Goal: Task Accomplishment & Management: Use online tool/utility

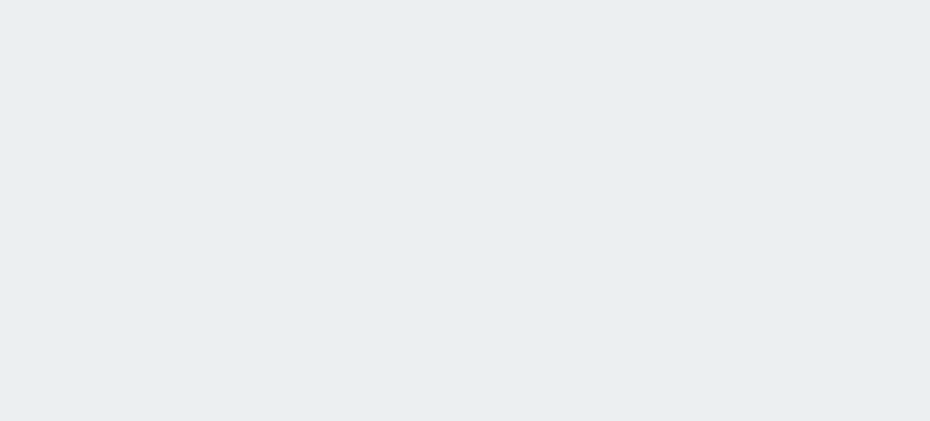
drag, startPoint x: 0, startPoint y: 118, endPoint x: 0, endPoint y: -74, distance: 191.8
click at [0, 0] on html at bounding box center [465, 0] width 930 height 0
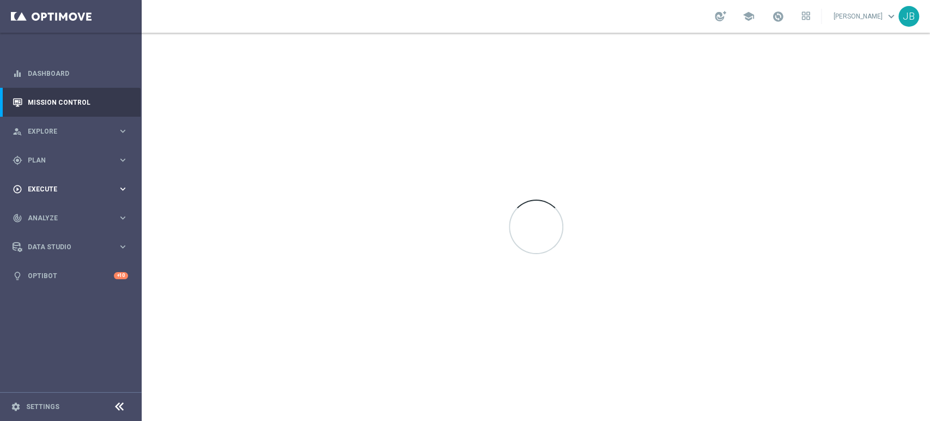
click at [82, 185] on div "play_circle_outline Execute" at bounding box center [65, 189] width 105 height 10
click at [73, 213] on link "Campaign Builder" at bounding box center [70, 211] width 85 height 9
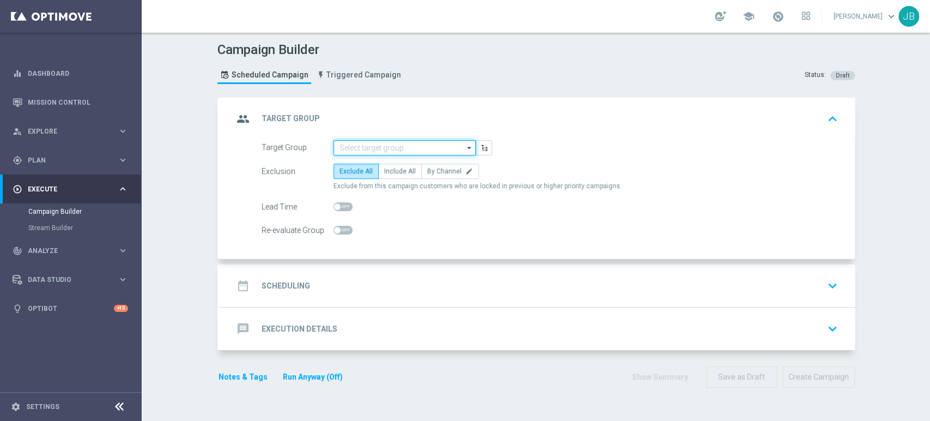
click at [417, 142] on input at bounding box center [404, 147] width 142 height 15
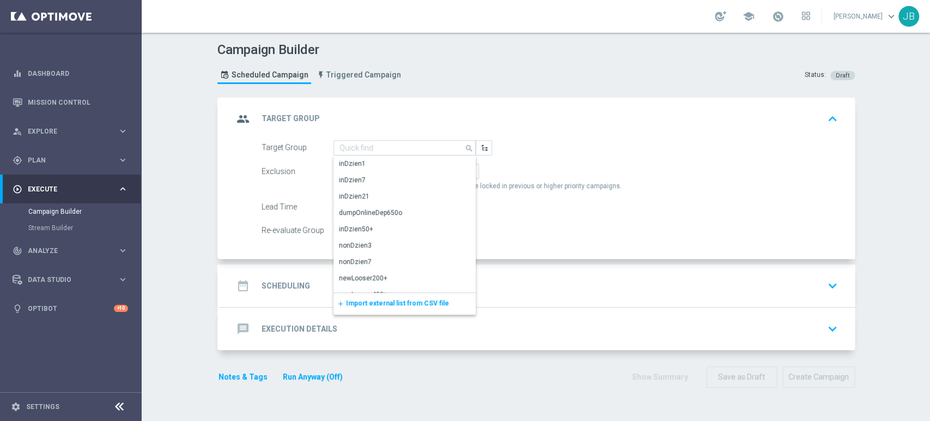
click at [384, 304] on span "Import external list from CSV file" at bounding box center [397, 303] width 103 height 8
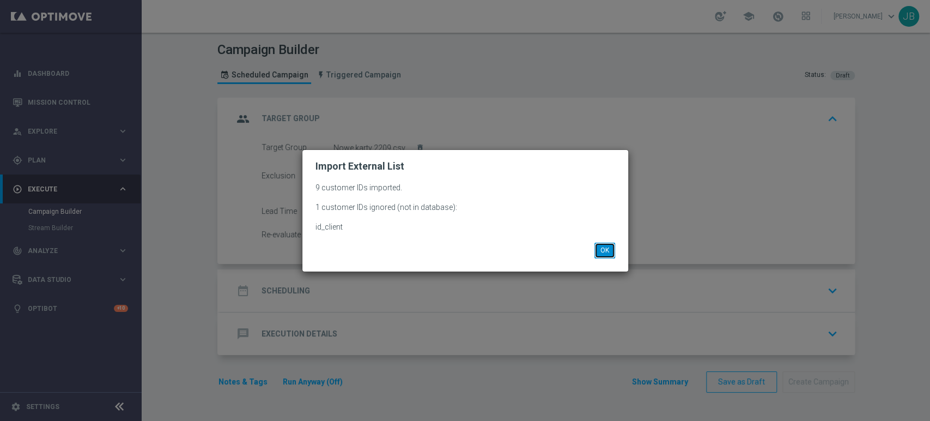
click at [605, 256] on button "OK" at bounding box center [605, 249] width 21 height 15
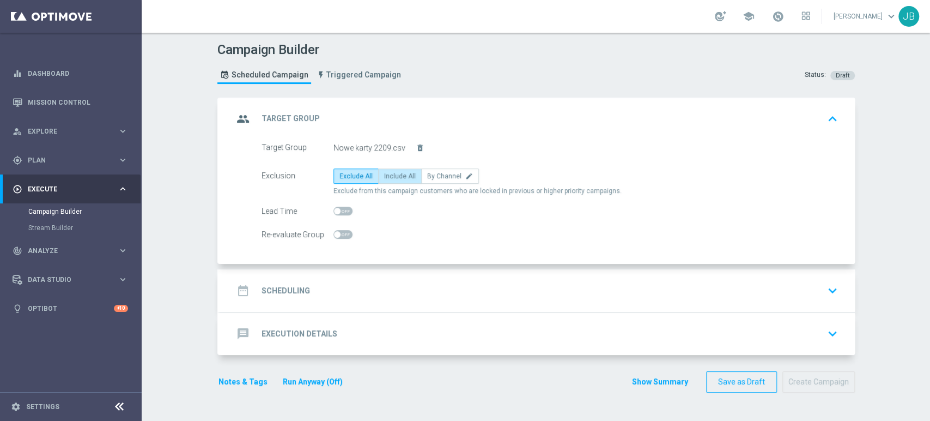
click at [395, 181] on label "Include All" at bounding box center [400, 175] width 44 height 15
click at [391, 181] on input "Include All" at bounding box center [387, 177] width 7 height 7
radio input "true"
click at [929, 113] on div "Campaign Builder Scheduled Campaign Triggered Campaign Status: Draft group Targ…" at bounding box center [536, 227] width 789 height 388
click at [555, 270] on div "date_range Scheduling keyboard_arrow_down" at bounding box center [537, 290] width 635 height 43
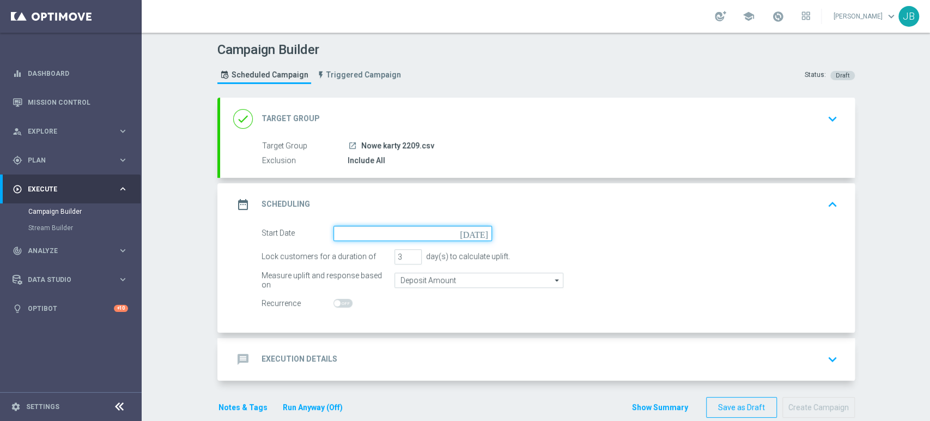
click at [381, 234] on input at bounding box center [412, 233] width 159 height 15
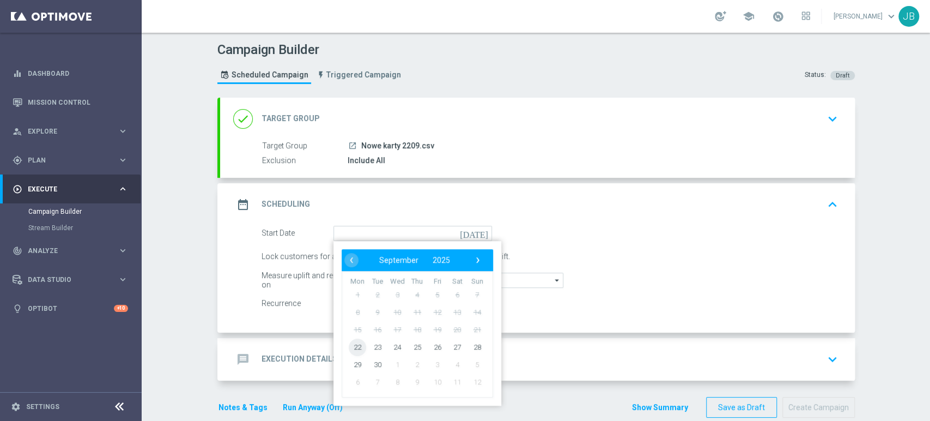
click at [353, 341] on span "22" at bounding box center [357, 346] width 17 height 17
type input "22 Sep 2025"
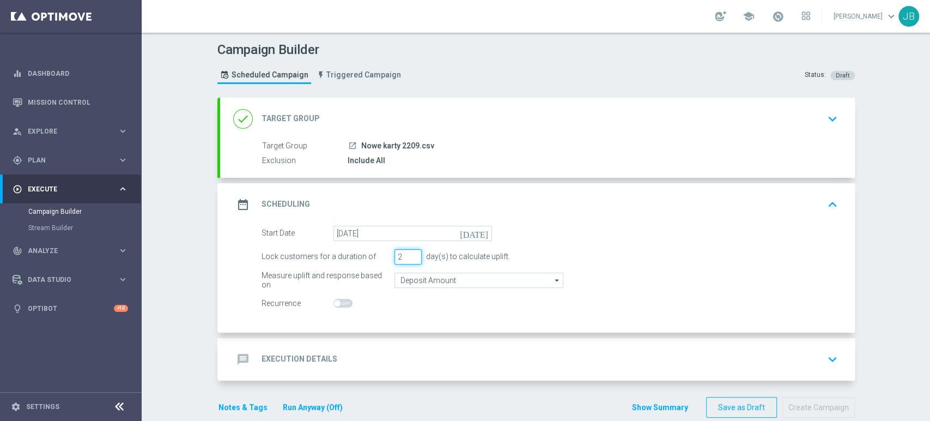
click at [410, 258] on input "2" at bounding box center [408, 256] width 27 height 15
type input "1"
click at [410, 258] on input "1" at bounding box center [408, 256] width 27 height 15
click at [828, 354] on icon "keyboard_arrow_down" at bounding box center [832, 359] width 16 height 16
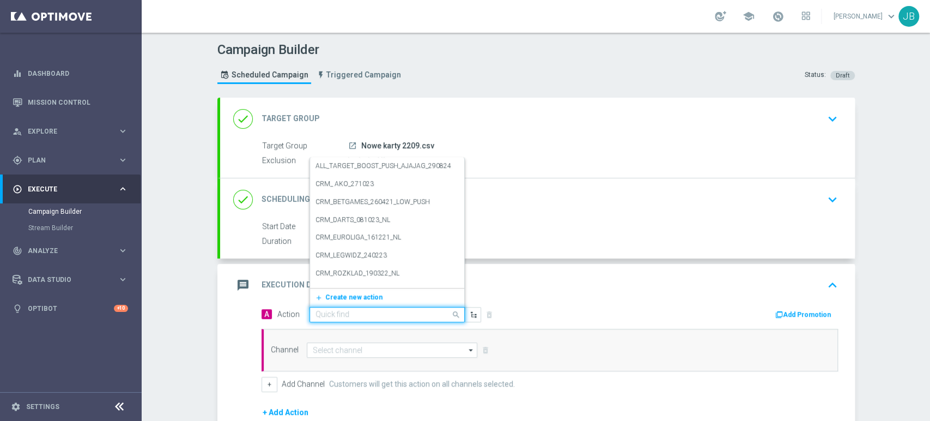
click at [382, 318] on input "text" at bounding box center [377, 314] width 122 height 9
click at [375, 288] on div "add_new Create new action" at bounding box center [387, 297] width 154 height 19
click at [368, 293] on span "Create new action" at bounding box center [353, 297] width 57 height 8
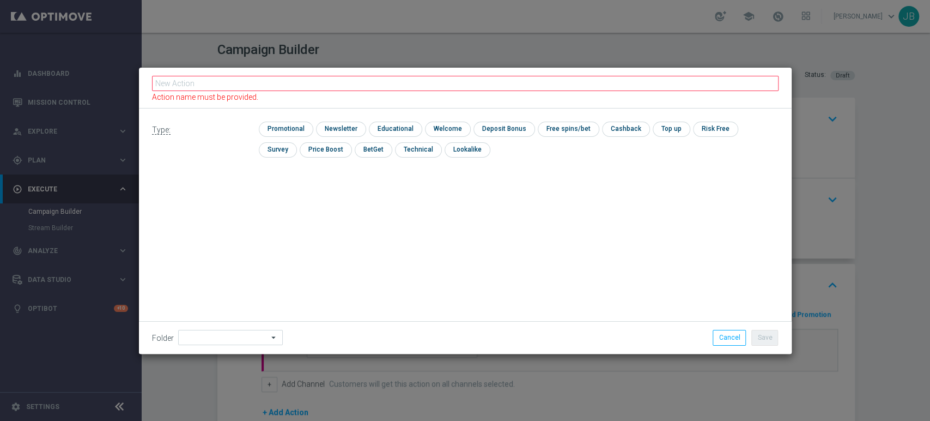
click at [351, 151] on div "check Promotional check Newsletter check Educational check Welcome check Deposi…" at bounding box center [518, 142] width 519 height 41
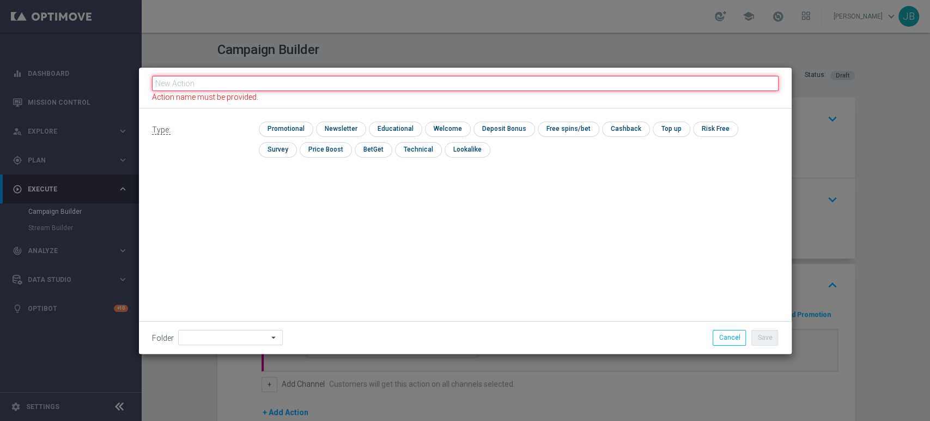
click at [304, 82] on input "text" at bounding box center [465, 83] width 627 height 15
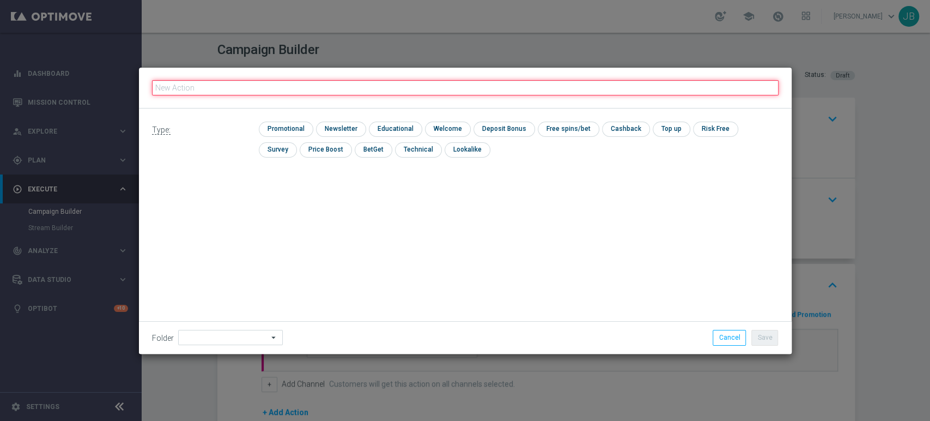
paste input "(LPZ - SMS) nowy klient powitanie_24012024"
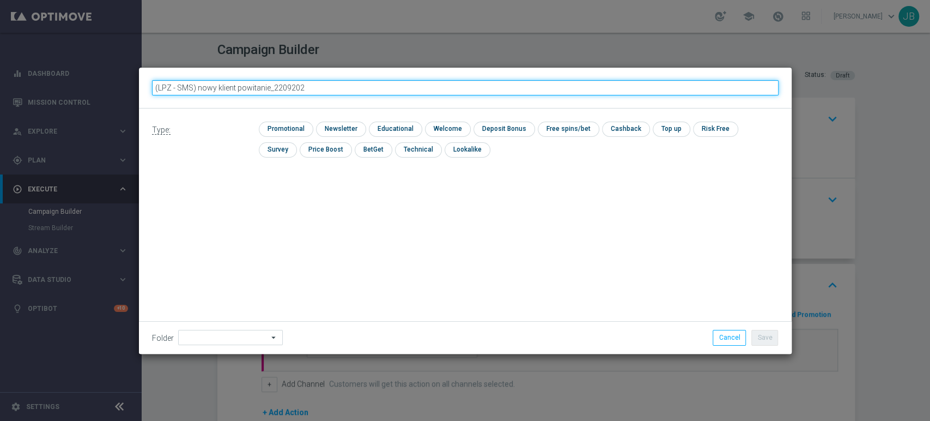
type input "(LPZ - SMS) nowy klient powitanie_22092025"
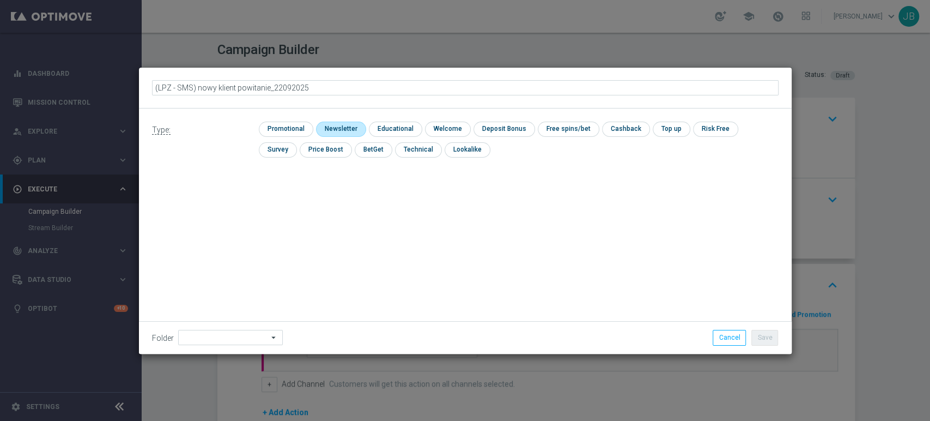
click at [333, 126] on input "checkbox" at bounding box center [339, 129] width 47 height 15
checkbox input "true"
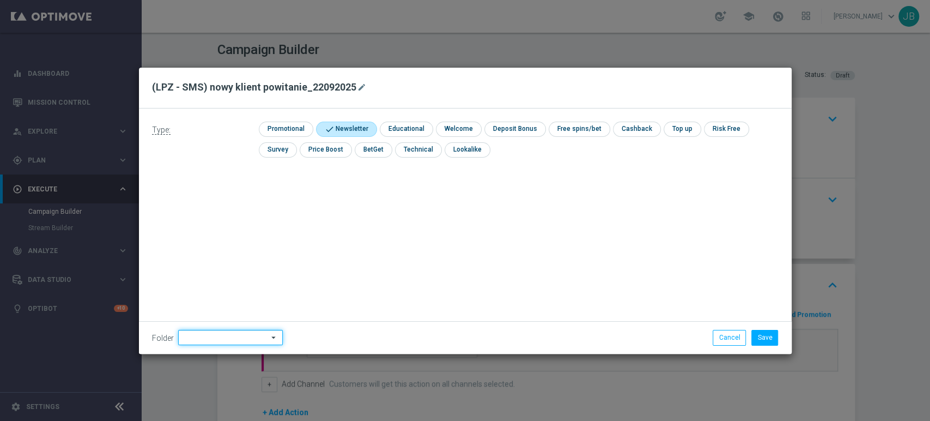
click at [221, 331] on input at bounding box center [230, 337] width 105 height 15
click at [216, 228] on div "Justyna B." at bounding box center [228, 226] width 101 height 15
type input "Justyna B."
click at [770, 333] on button "Save" at bounding box center [764, 337] width 27 height 15
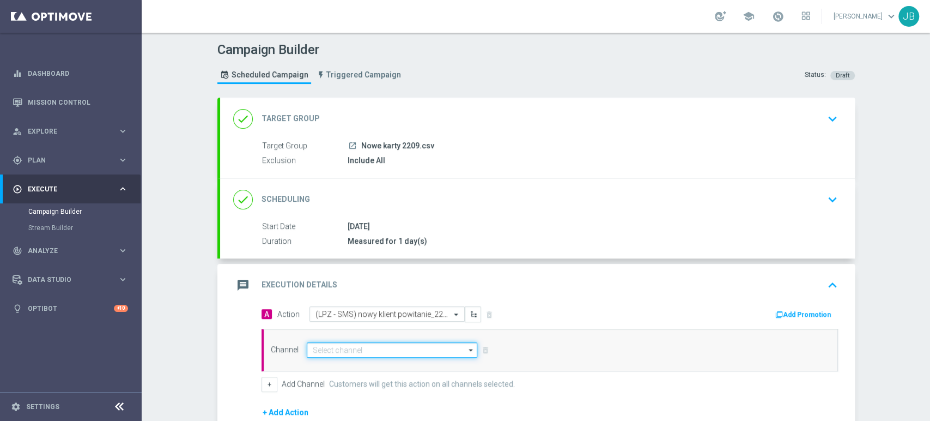
click at [367, 343] on input at bounding box center [392, 349] width 171 height 15
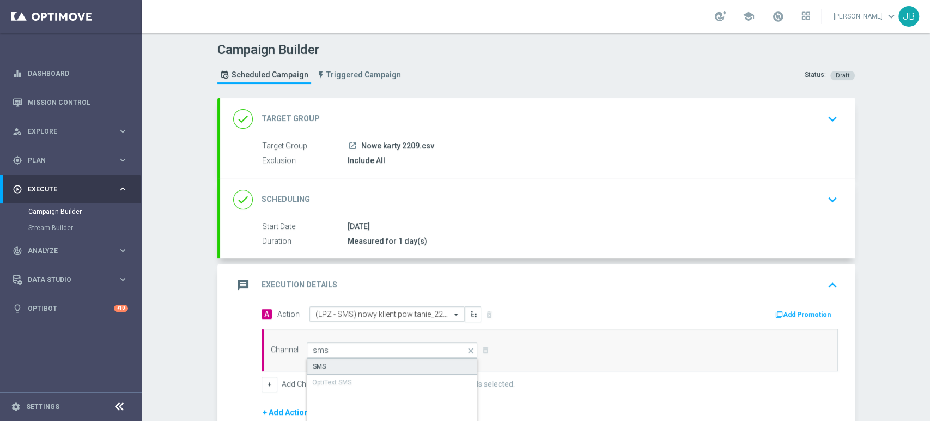
click at [361, 361] on div "SMS" at bounding box center [393, 366] width 172 height 16
type input "SMS"
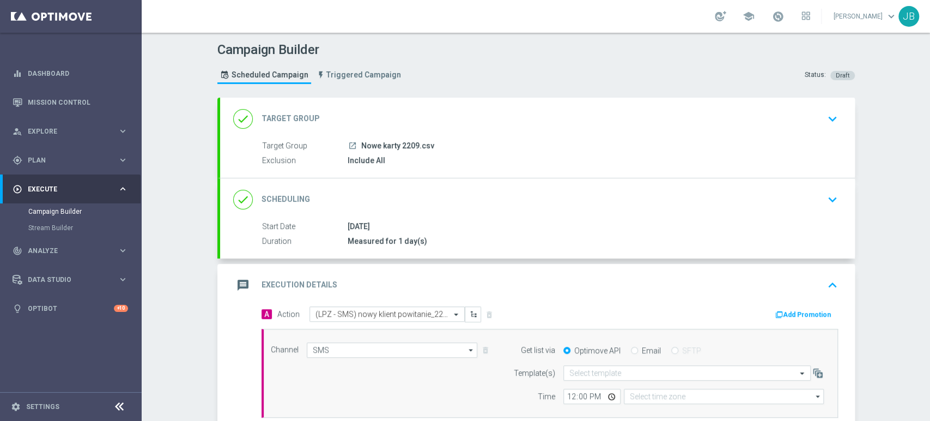
type input "Coordinated Universal Time (UTC 00:00)"
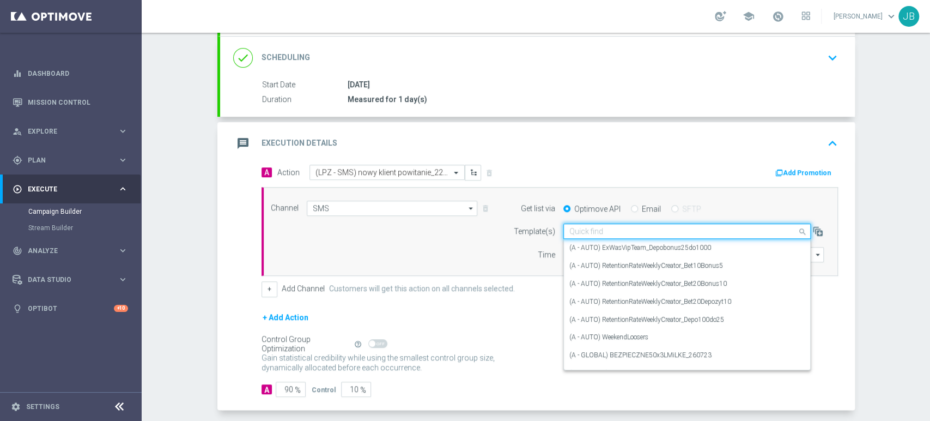
click at [577, 225] on div "Quick find" at bounding box center [686, 230] width 247 height 15
paste input "(LPZ - SMS) nowy klient powitanie_24012024"
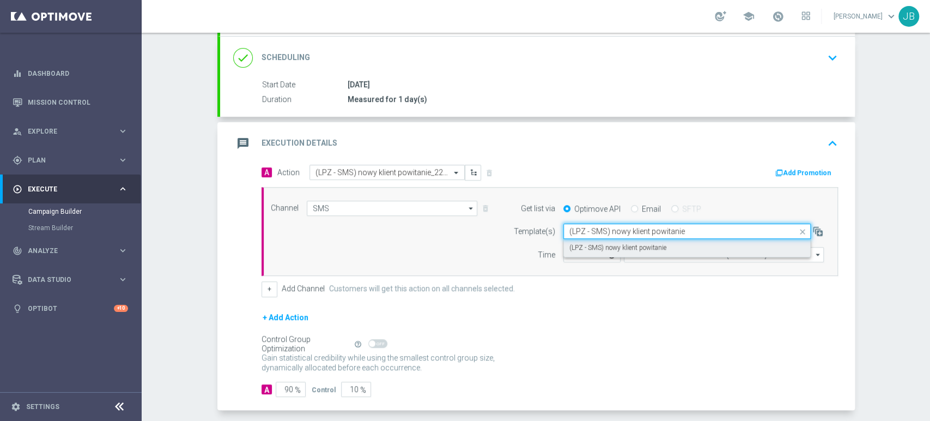
click at [576, 251] on label "(LPZ - SMS) nowy klient powitanie" at bounding box center [617, 247] width 97 height 9
type input "(LPZ - SMS) nowy klient powitanie"
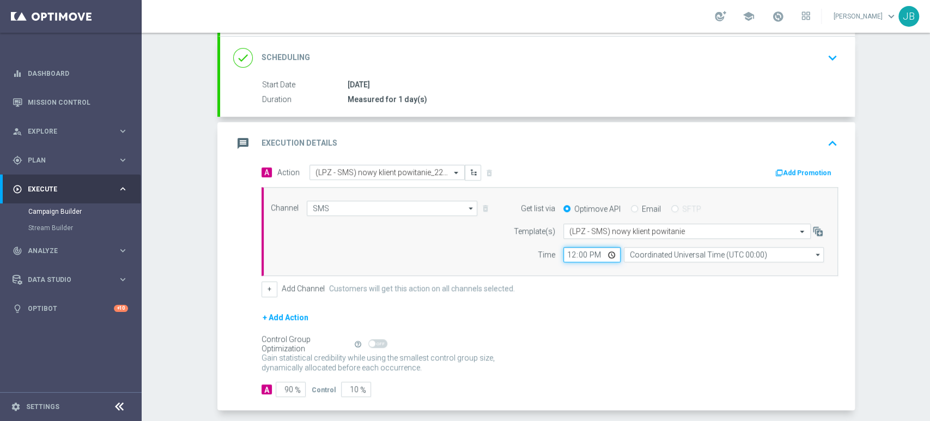
click at [568, 251] on input "12:00" at bounding box center [591, 254] width 57 height 15
type input "12:53"
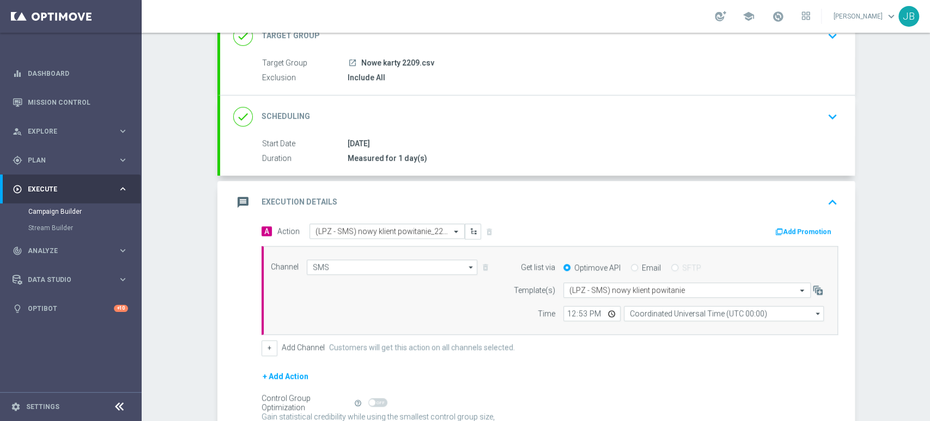
click at [929, 95] on div "Campaign Builder Scheduled Campaign Triggered Campaign Status: Draft done Targe…" at bounding box center [536, 227] width 789 height 388
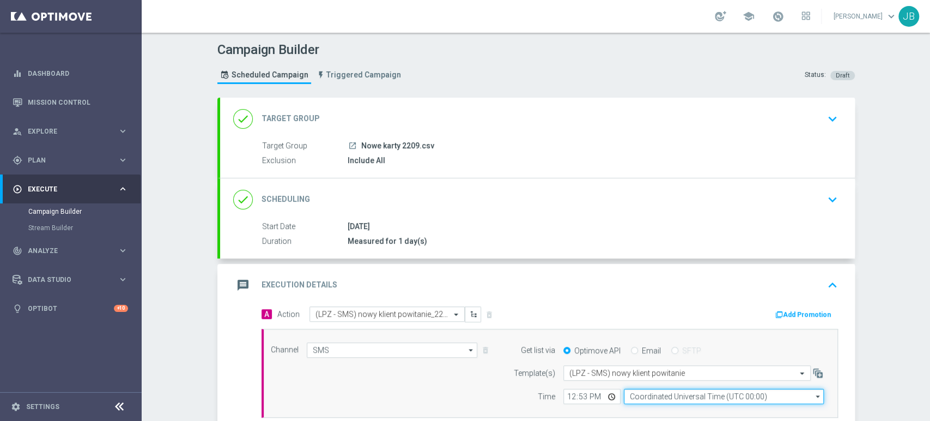
click at [703, 398] on input "Coordinated Universal Time (UTC 00:00)" at bounding box center [724, 396] width 200 height 15
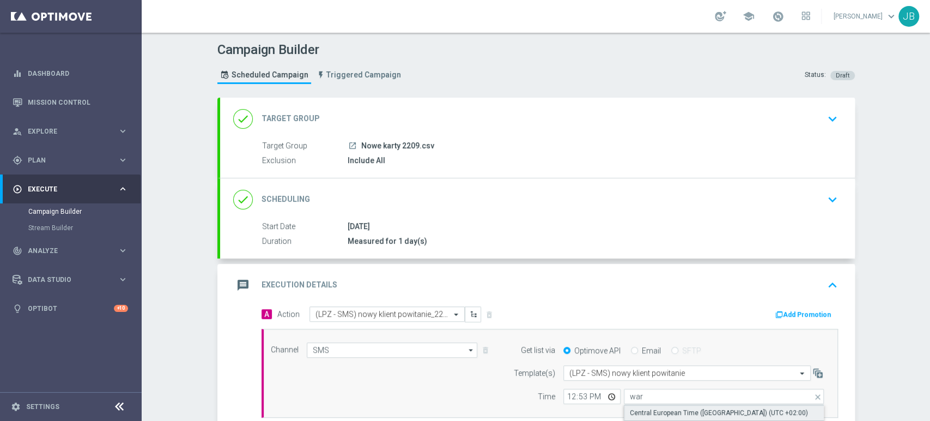
click at [706, 408] on div "Central European Time (Warsaw) (UTC +02:00)" at bounding box center [719, 413] width 178 height 10
type input "Central European Time (Warsaw) (UTC +02:00)"
click at [881, 162] on div "Campaign Builder Scheduled Campaign Triggered Campaign Status: Draft done Targe…" at bounding box center [536, 227] width 789 height 388
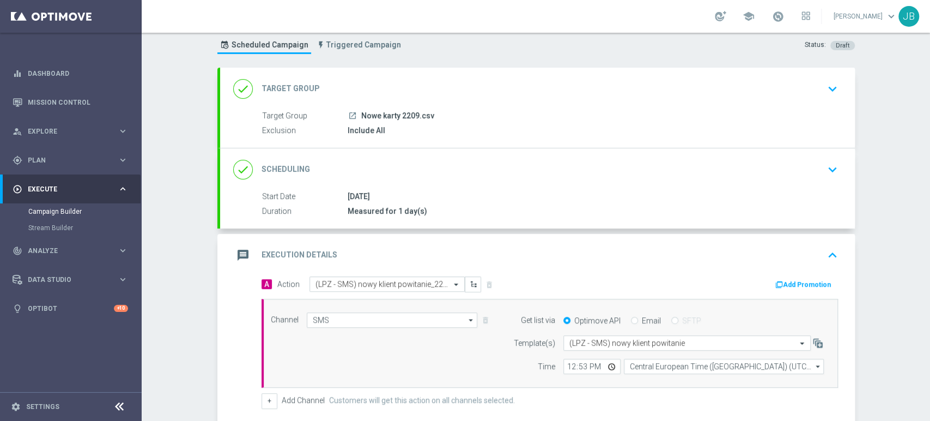
scroll to position [33, 0]
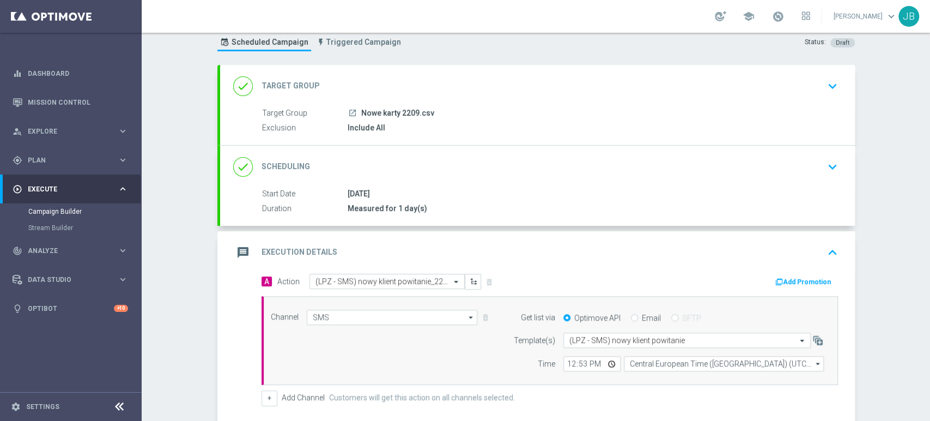
drag, startPoint x: 929, startPoint y: 188, endPoint x: 929, endPoint y: 210, distance: 21.8
click at [929, 210] on div "Campaign Builder Scheduled Campaign Triggered Campaign Status: Draft done Targe…" at bounding box center [536, 227] width 789 height 388
click at [907, 211] on div "Campaign Builder Scheduled Campaign Triggered Campaign Status: Draft done Targe…" at bounding box center [536, 227] width 789 height 388
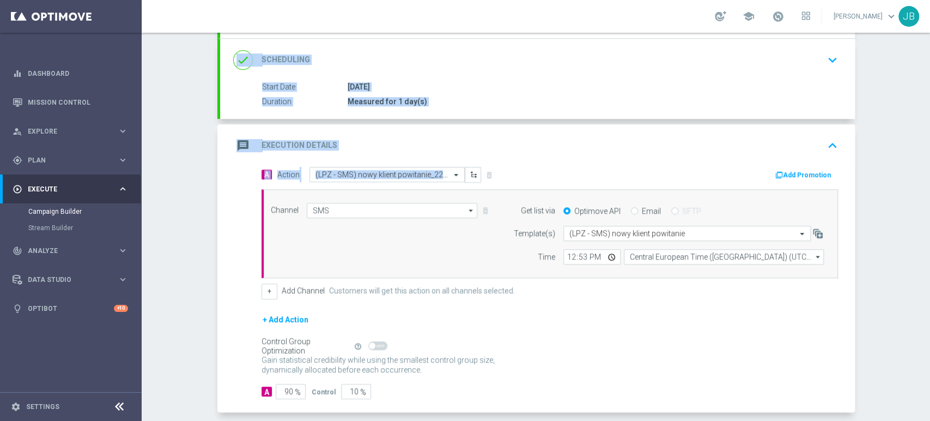
scroll to position [146, 0]
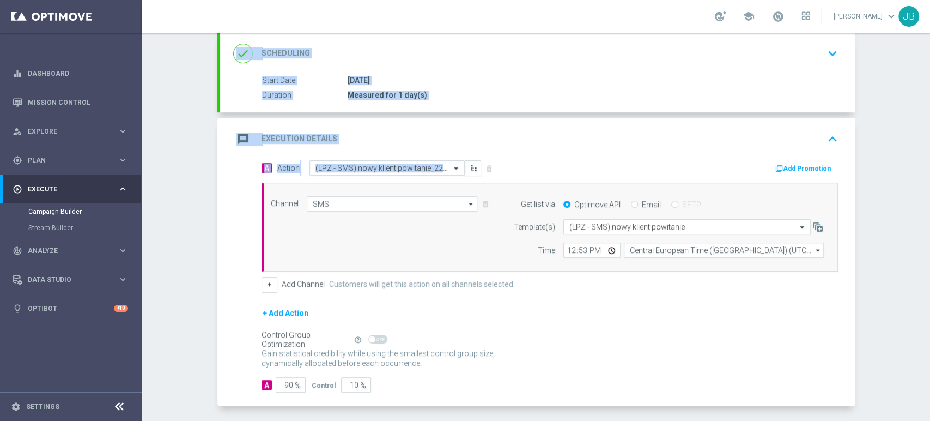
drag, startPoint x: 929, startPoint y: 113, endPoint x: 929, endPoint y: 186, distance: 72.5
click at [929, 186] on div "Campaign Builder Scheduled Campaign Triggered Campaign Status: Draft done Targe…" at bounding box center [536, 227] width 789 height 388
click at [891, 205] on div "Campaign Builder Scheduled Campaign Triggered Campaign Status: Draft done Targe…" at bounding box center [536, 227] width 789 height 388
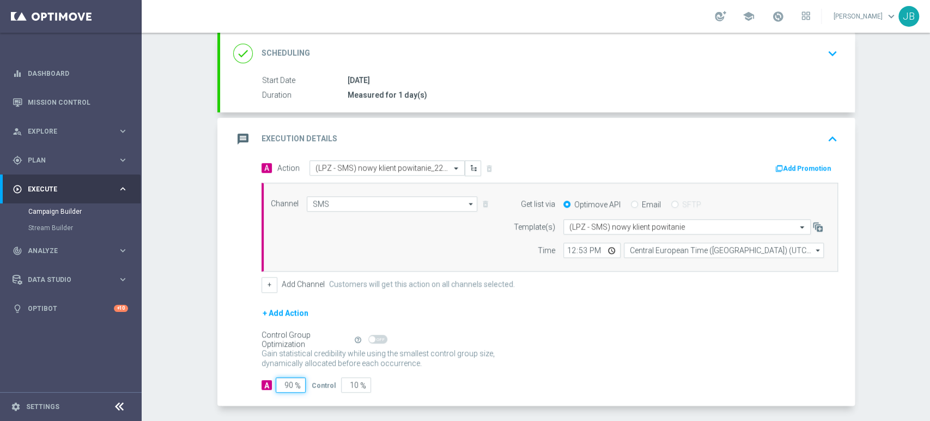
click at [282, 377] on input "90" at bounding box center [291, 384] width 30 height 15
type input "0"
type input "100"
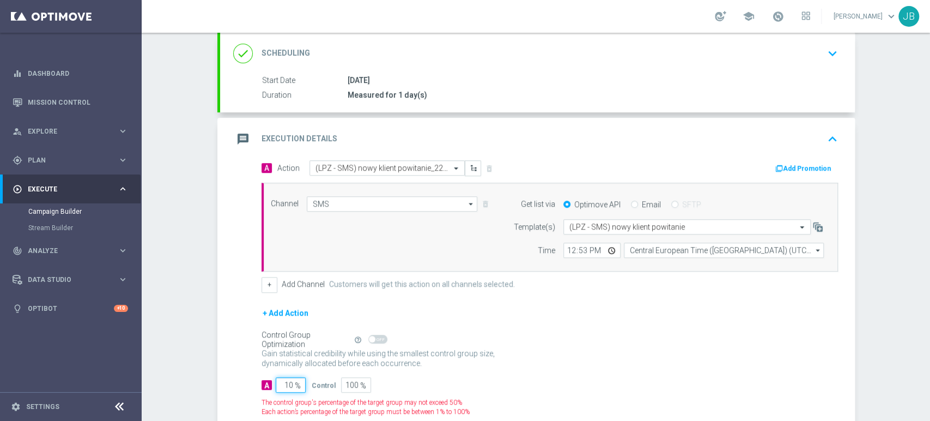
type input "100"
type input "0"
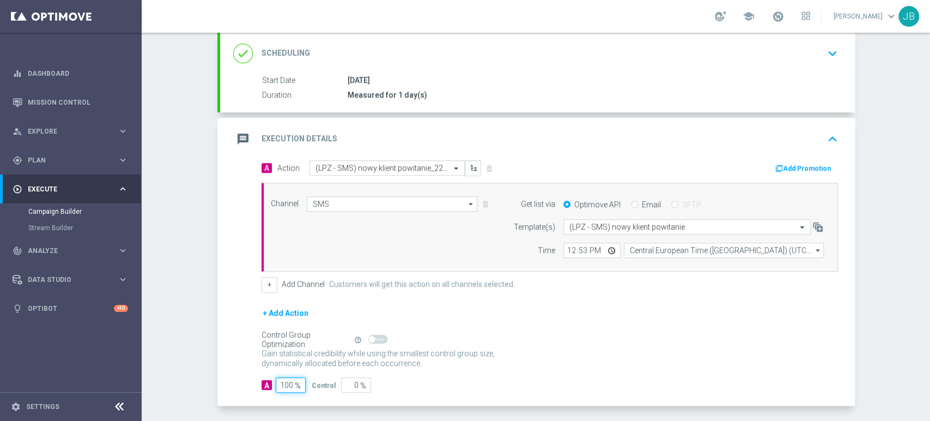
type input "100"
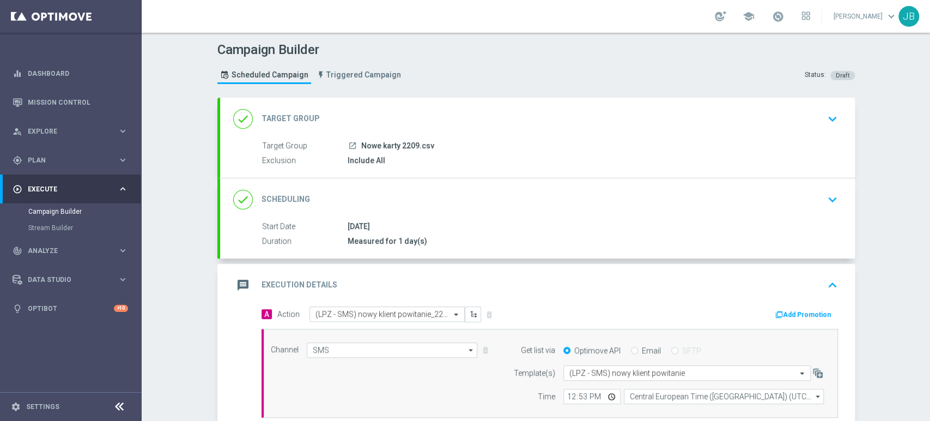
scroll to position [188, 0]
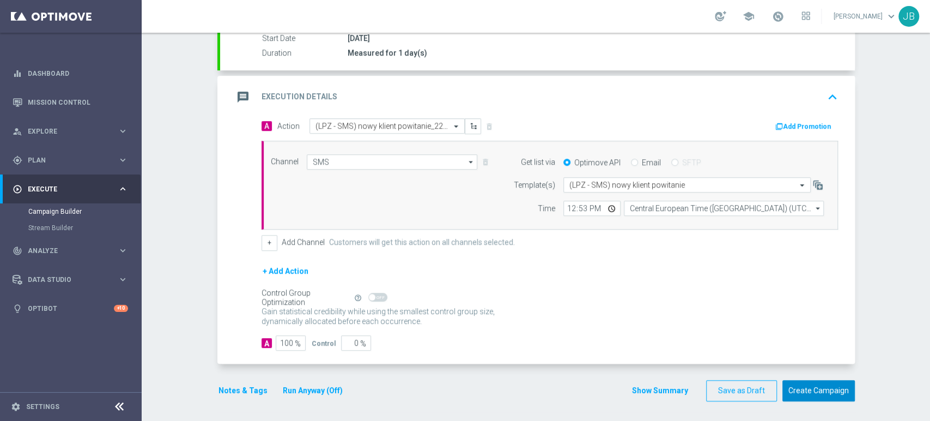
click at [794, 380] on button "Create Campaign" at bounding box center [819, 390] width 72 height 21
